Goal: Task Accomplishment & Management: Use online tool/utility

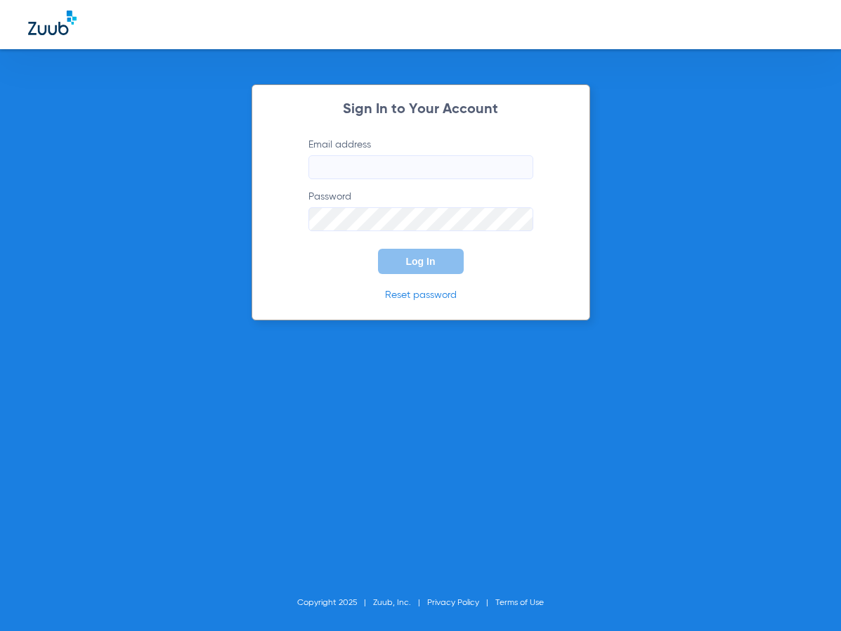
type input "[EMAIL_ADDRESS][DOMAIN_NAME]"
click at [434, 268] on button "Log In" at bounding box center [421, 261] width 86 height 25
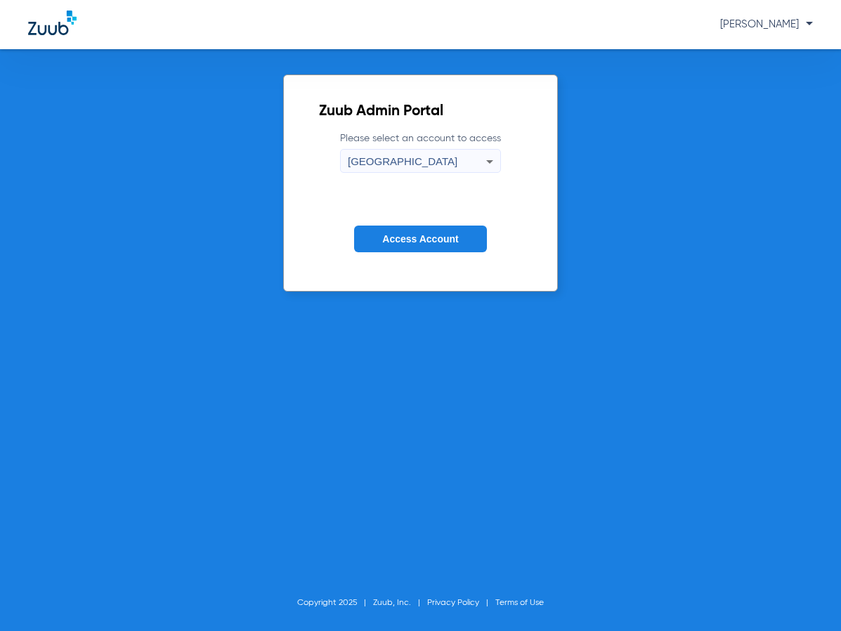
click at [441, 252] on button "Access Account" at bounding box center [420, 239] width 132 height 27
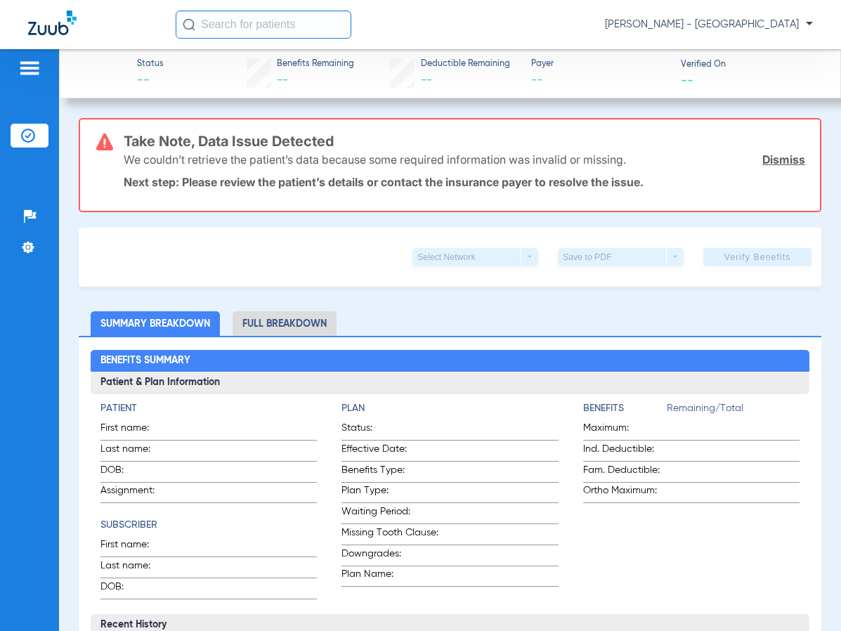
click at [23, 142] on li "Insurance Verification" at bounding box center [30, 136] width 38 height 24
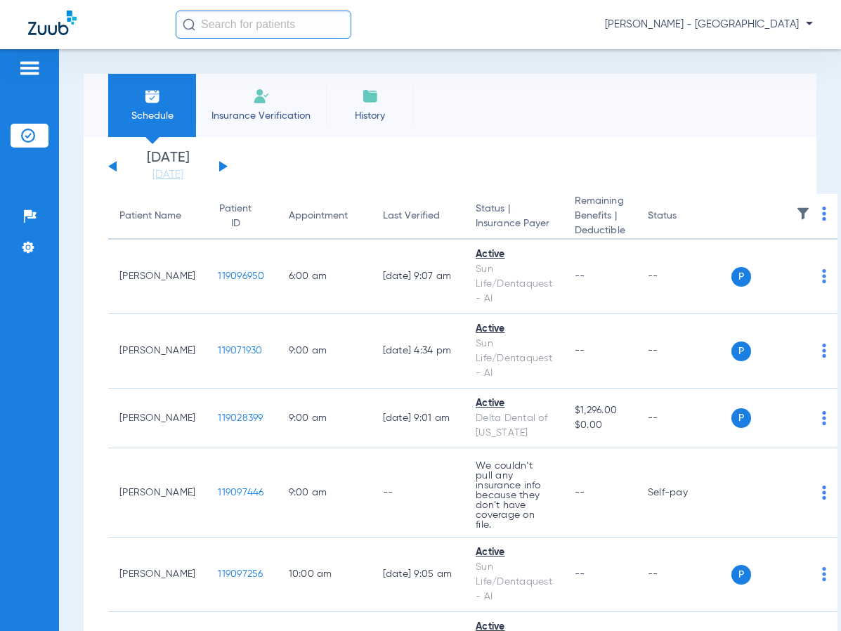
click at [779, 222] on th at bounding box center [785, 217] width 107 height 46
click at [812, 219] on th at bounding box center [785, 217] width 107 height 46
click at [822, 216] on img at bounding box center [824, 214] width 4 height 14
click at [753, 267] on span "Verify All" at bounding box center [763, 270] width 88 height 10
click at [221, 168] on button at bounding box center [223, 166] width 8 height 11
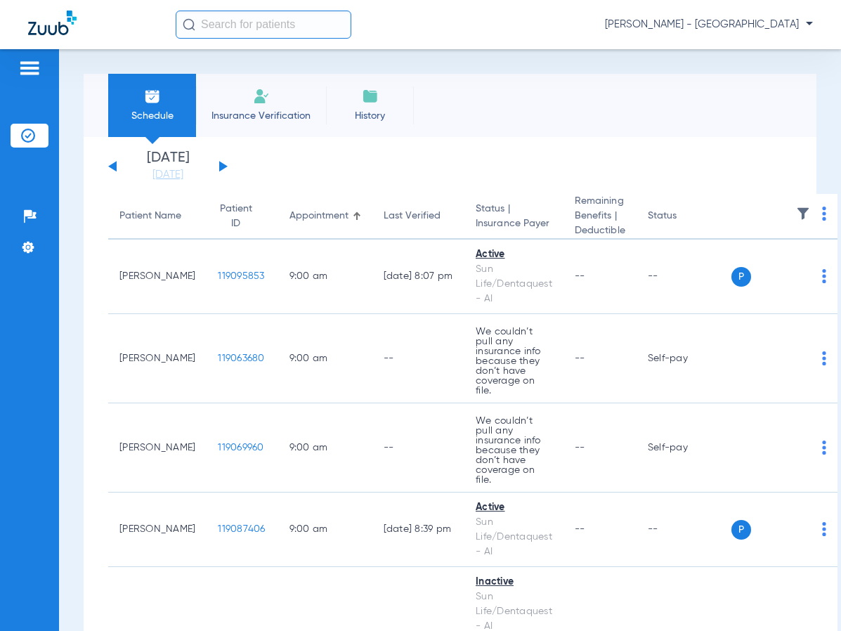
click at [822, 214] on th at bounding box center [785, 217] width 107 height 46
click at [822, 219] on img at bounding box center [824, 214] width 4 height 14
click at [748, 275] on span "Verify All" at bounding box center [765, 270] width 88 height 10
